Goal: Transaction & Acquisition: Purchase product/service

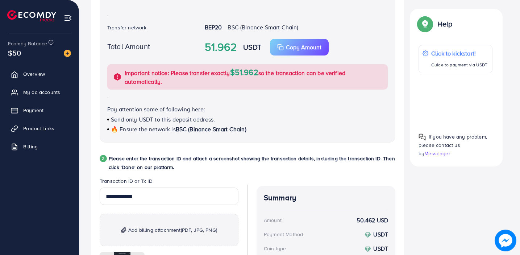
scroll to position [362, 0]
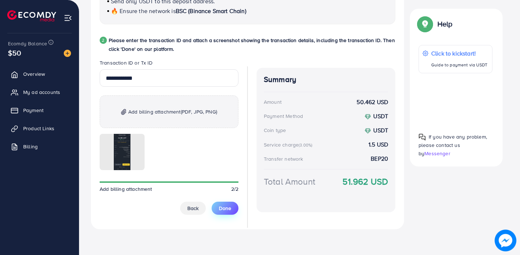
click at [233, 209] on button "Done" at bounding box center [225, 207] width 27 height 13
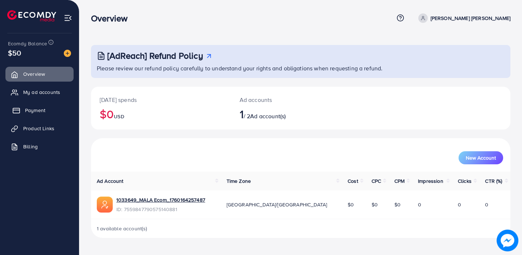
click at [43, 113] on span "Payment" at bounding box center [35, 110] width 20 height 7
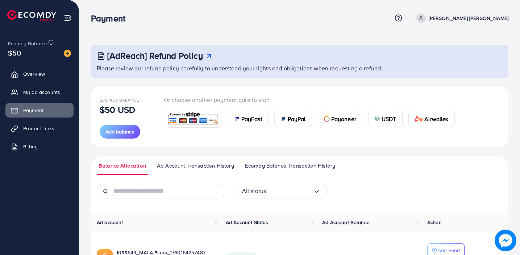
scroll to position [58, 0]
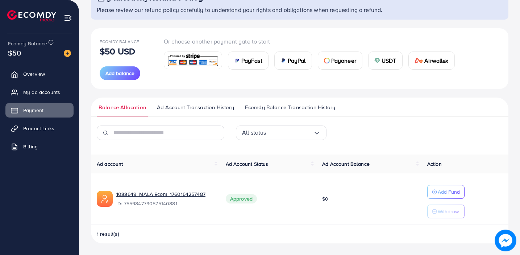
click at [388, 64] on span "USDT" at bounding box center [388, 60] width 15 height 9
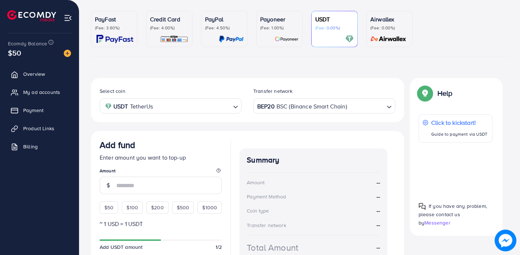
scroll to position [121, 0]
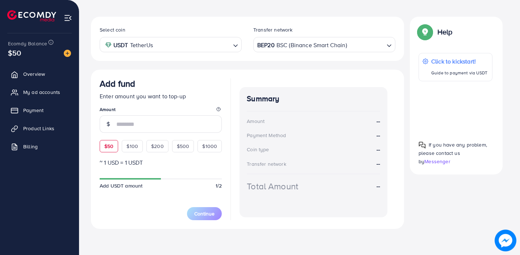
click at [108, 146] on div "Add fund Enter amount you want to top-up Amount $50 $100 $200 $500 $1000" at bounding box center [161, 115] width 122 height 74
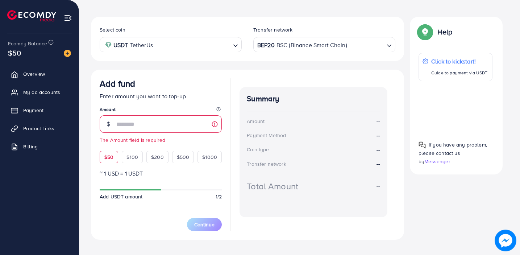
click at [109, 161] on div "$50" at bounding box center [109, 157] width 18 height 12
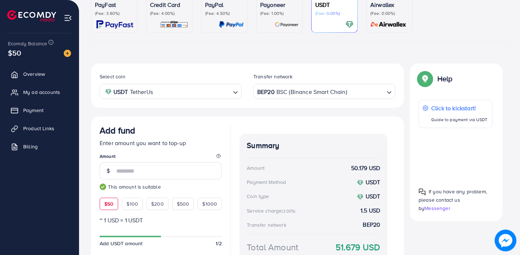
scroll to position [132, 0]
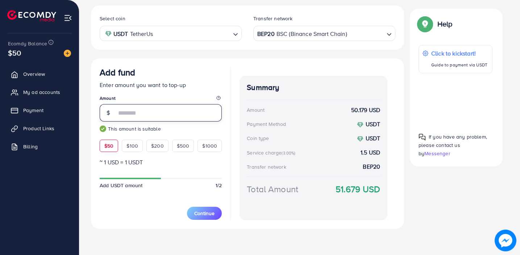
click at [120, 111] on input "**" at bounding box center [168, 112] width 105 height 17
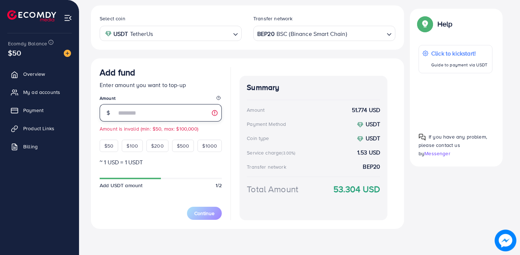
type input "**"
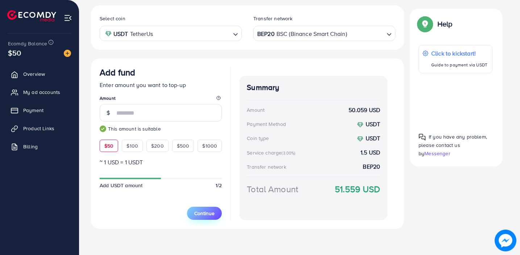
click at [188, 209] on button "Continue" at bounding box center [204, 212] width 35 height 13
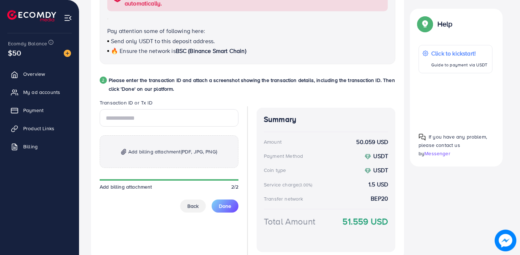
scroll to position [354, 0]
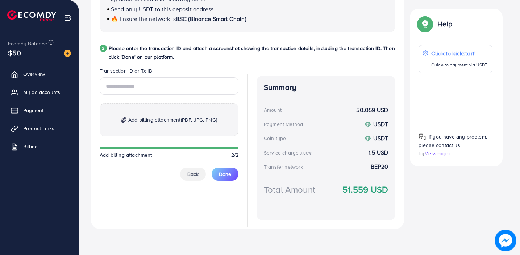
click at [134, 120] on span "Add billing attachment (PDF, JPG, PNG)" at bounding box center [172, 119] width 89 height 9
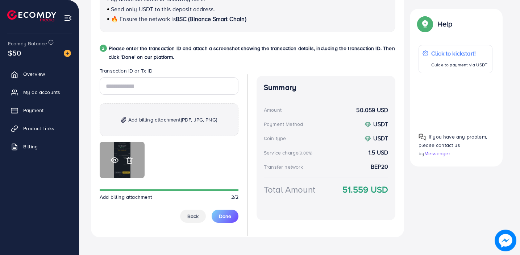
click at [113, 161] on icon at bounding box center [115, 160] width 8 height 8
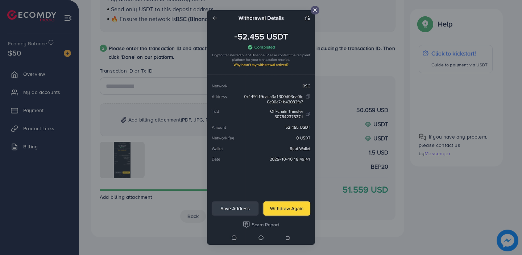
click at [316, 11] on icon at bounding box center [315, 10] width 6 height 6
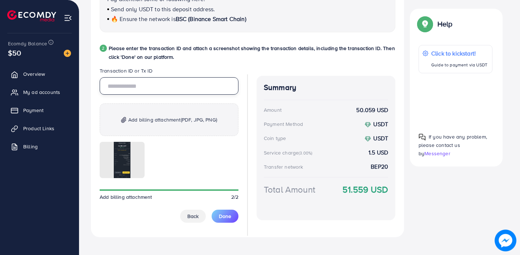
click at [212, 88] on input "text" at bounding box center [169, 85] width 139 height 17
type input "**********"
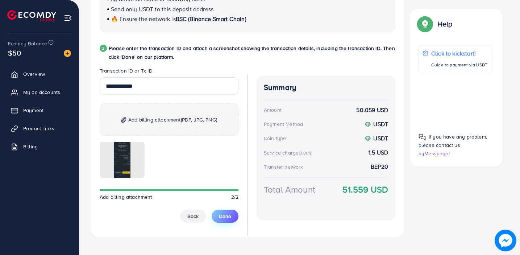
click at [224, 218] on span "Done" at bounding box center [225, 215] width 12 height 7
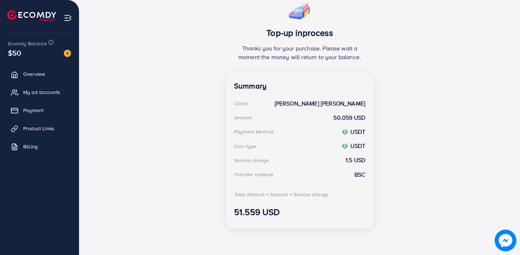
scroll to position [0, 0]
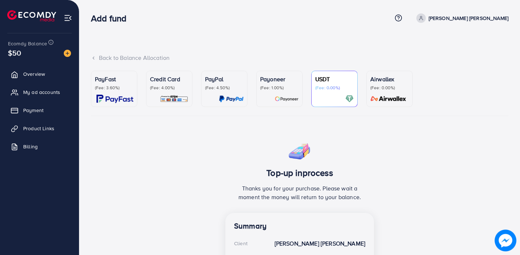
click at [324, 83] on div "USDT (Fee: 0.00%)" at bounding box center [334, 83] width 38 height 16
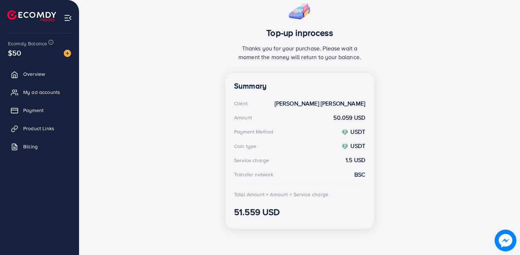
click at [263, 208] on h3 "51.559 USD" at bounding box center [299, 211] width 131 height 11
